Goal: Navigation & Orientation: Find specific page/section

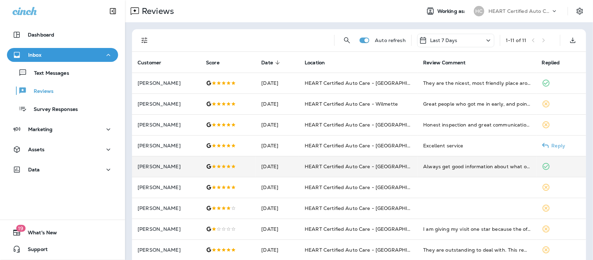
scroll to position [49, 0]
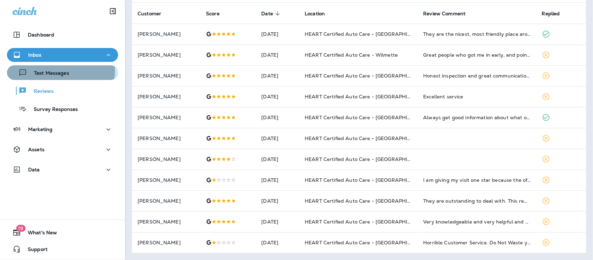
click at [47, 70] on p "Text Messages" at bounding box center [48, 73] width 42 height 7
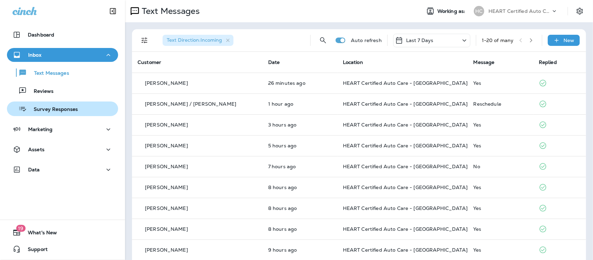
click at [60, 107] on p "Survey Responses" at bounding box center [52, 109] width 51 height 7
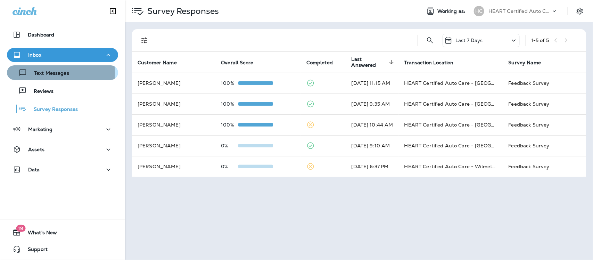
click at [58, 73] on p "Text Messages" at bounding box center [48, 73] width 42 height 7
